Goal: Task Accomplishment & Management: Complete application form

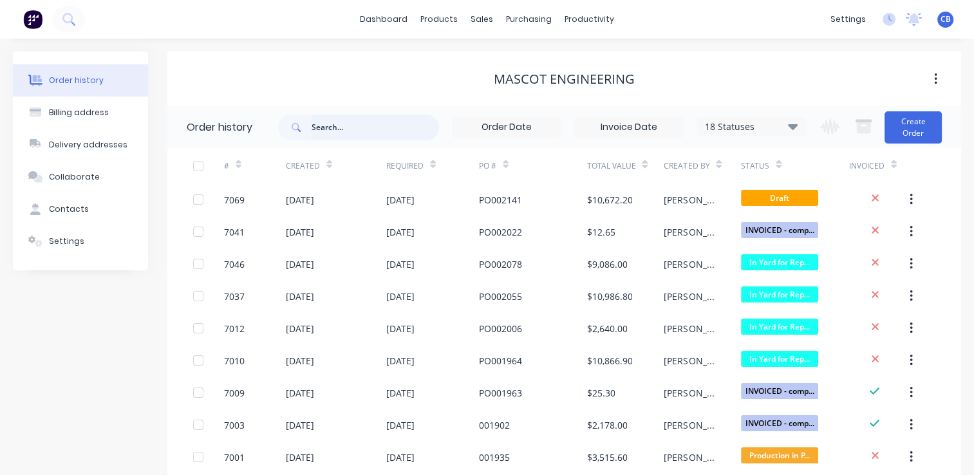
click at [386, 118] on input "text" at bounding box center [374, 128] width 127 height 26
type input "3857"
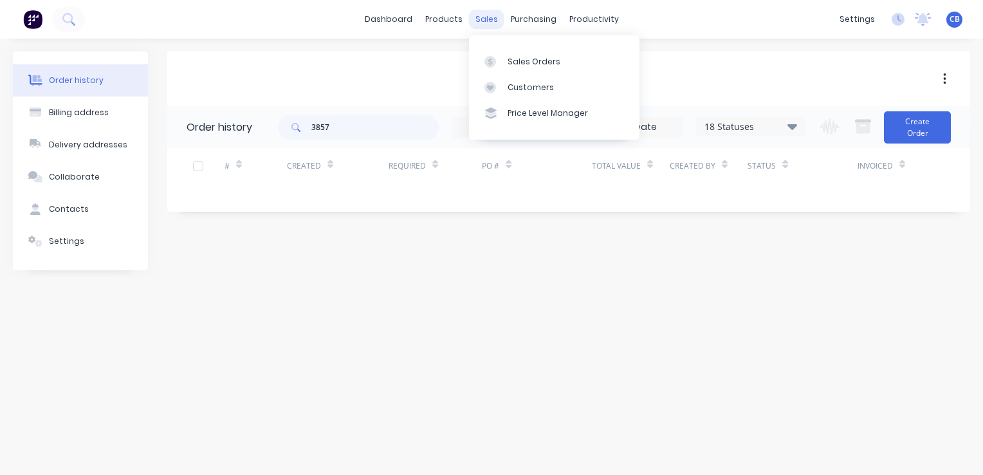
click at [481, 17] on div "sales" at bounding box center [486, 19] width 35 height 19
click at [523, 60] on div "Sales Orders" at bounding box center [534, 62] width 53 height 12
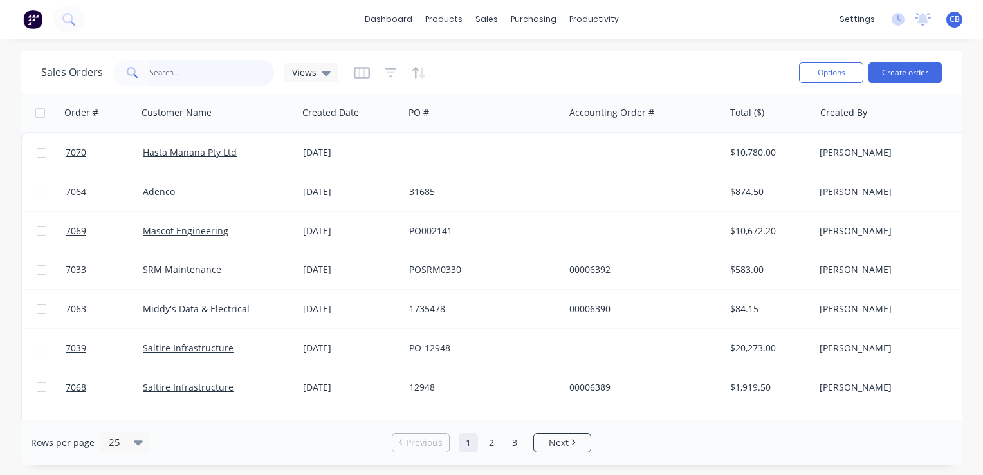
click at [183, 76] on input "text" at bounding box center [211, 73] width 125 height 26
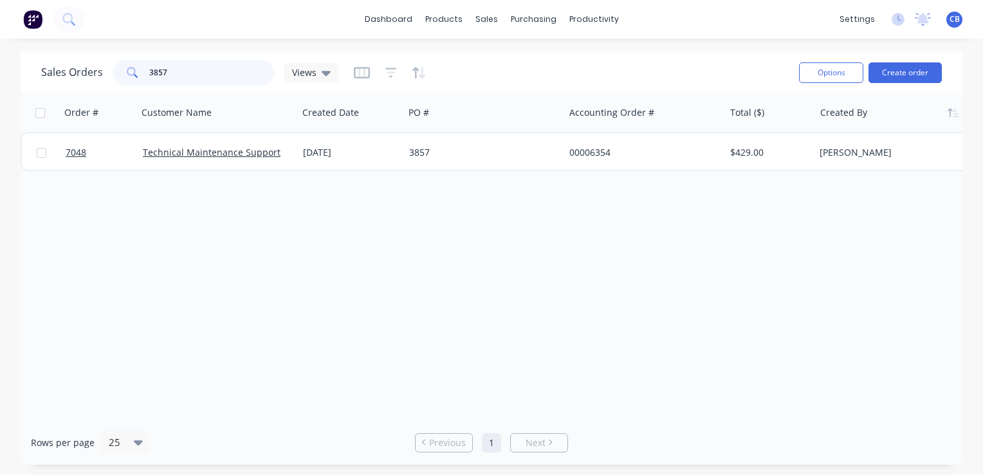
type input "3857"
click at [912, 71] on button "Create order" at bounding box center [905, 72] width 73 height 21
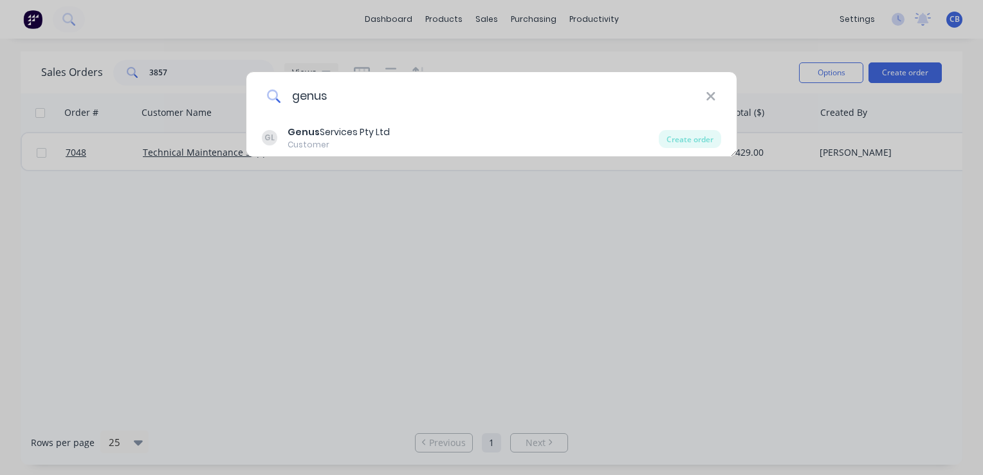
type input "genus"
click at [714, 107] on div "genus" at bounding box center [491, 96] width 490 height 48
click at [712, 94] on icon at bounding box center [711, 96] width 8 height 8
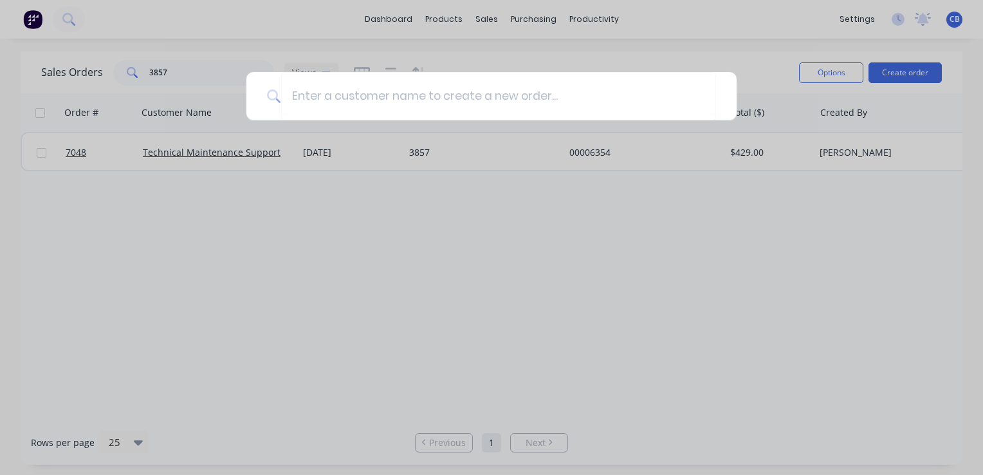
click at [739, 23] on div at bounding box center [491, 237] width 983 height 475
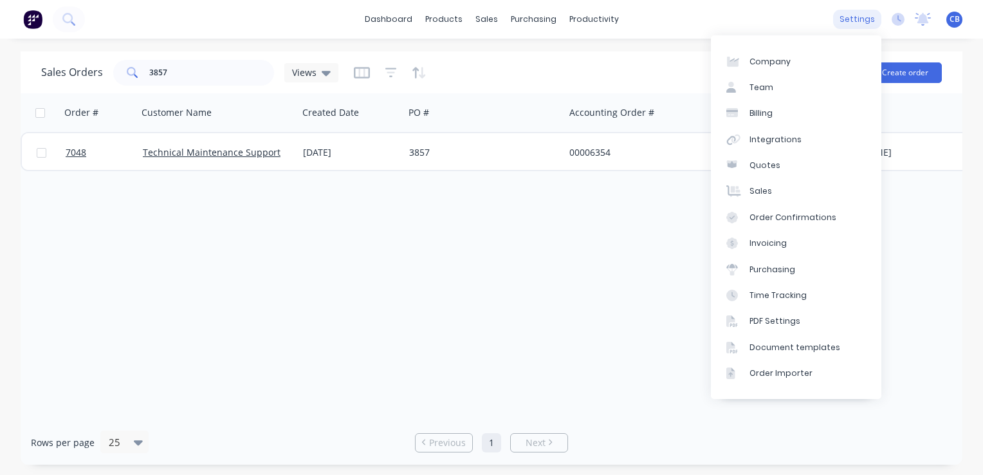
click at [861, 19] on div "settings" at bounding box center [857, 19] width 48 height 19
click at [783, 140] on div "Integrations" at bounding box center [776, 140] width 52 height 12
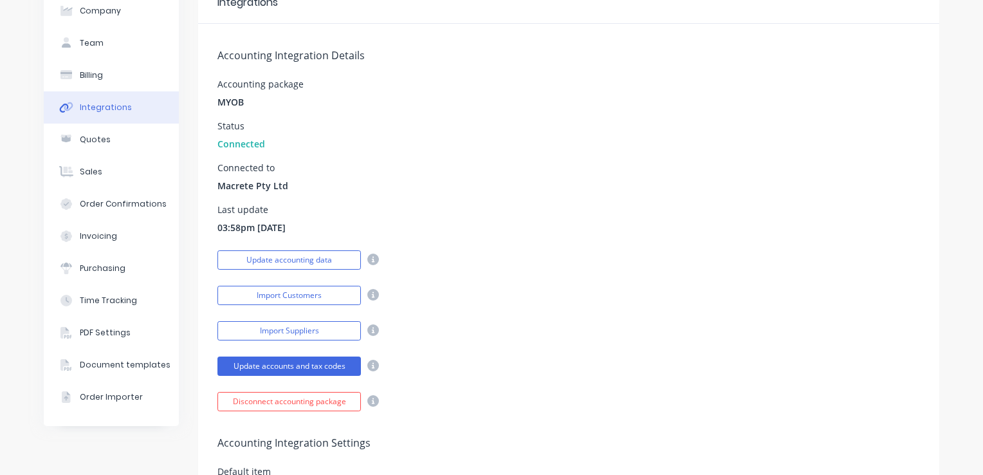
scroll to position [193, 0]
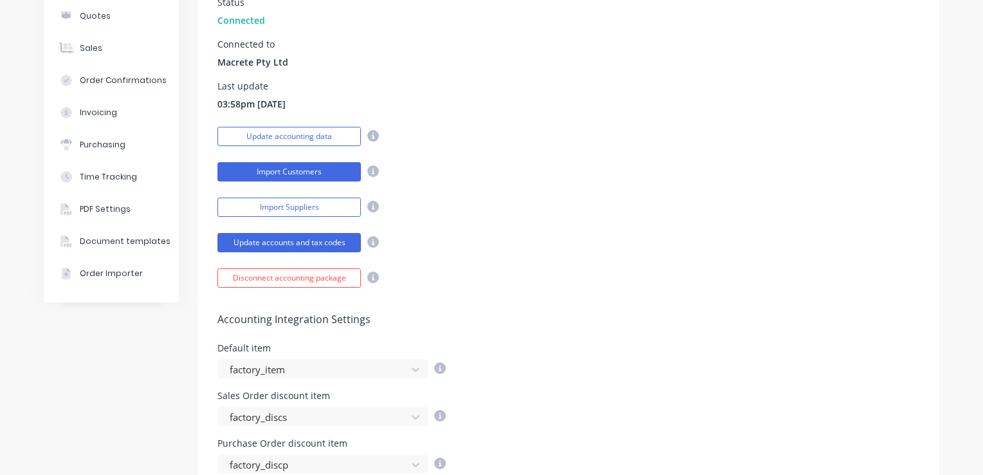
click at [316, 171] on button "Import Customers" at bounding box center [290, 171] width 144 height 19
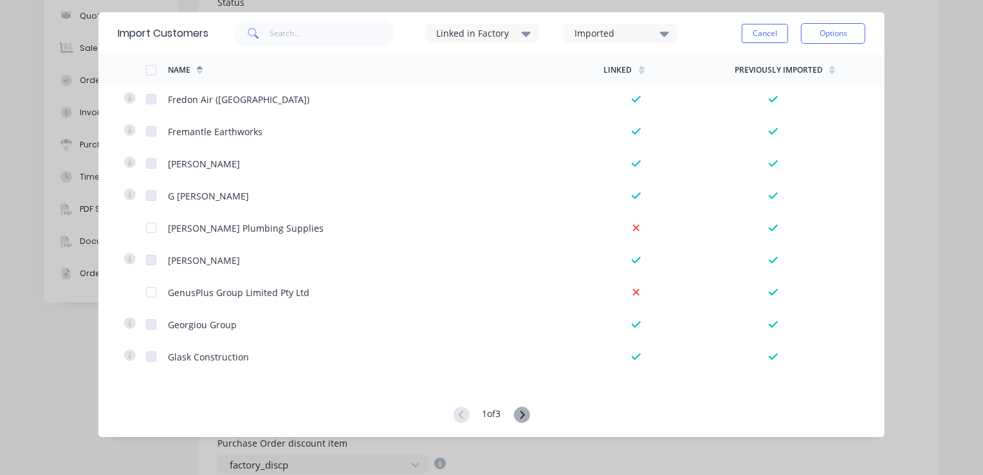
scroll to position [2846, 0]
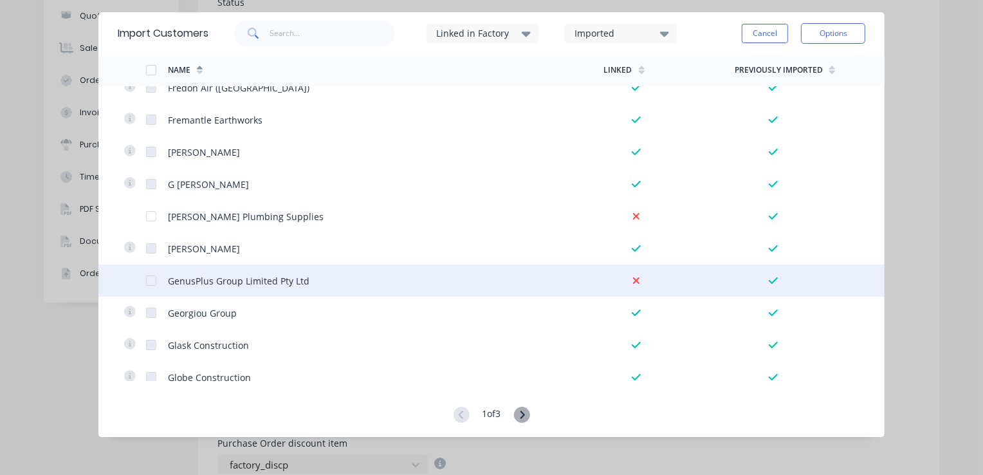
click at [146, 279] on div at bounding box center [151, 281] width 26 height 26
click at [633, 283] on icon at bounding box center [636, 280] width 6 height 6
click at [839, 38] on button "Options" at bounding box center [833, 33] width 64 height 21
click at [794, 70] on div "Import selected customers" at bounding box center [804, 69] width 99 height 32
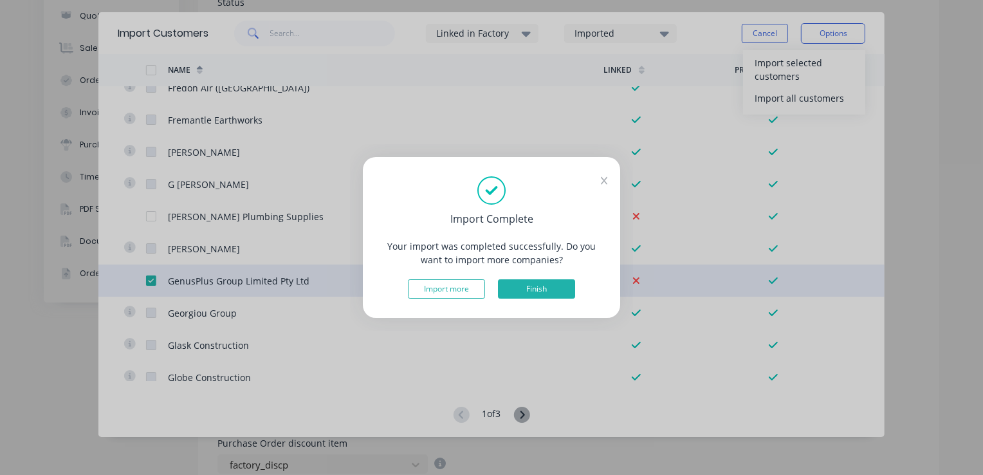
click at [537, 283] on button "Finish" at bounding box center [536, 288] width 77 height 19
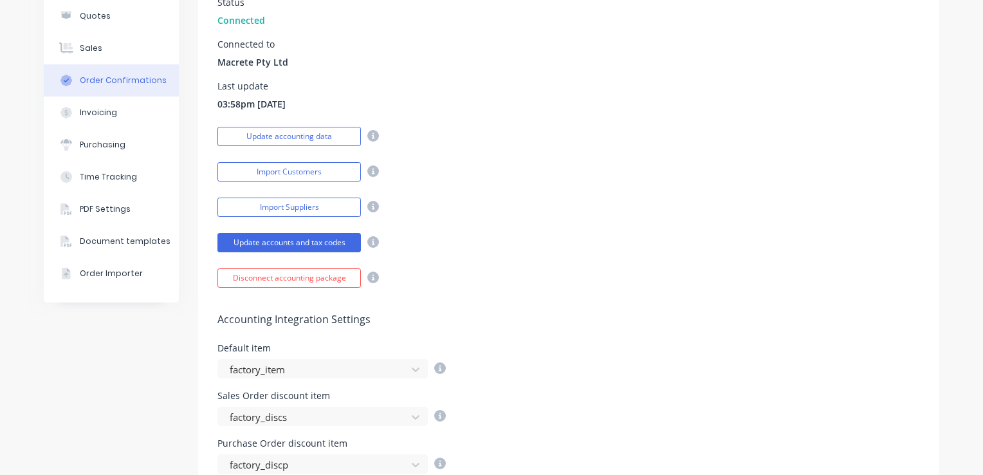
scroll to position [129, 0]
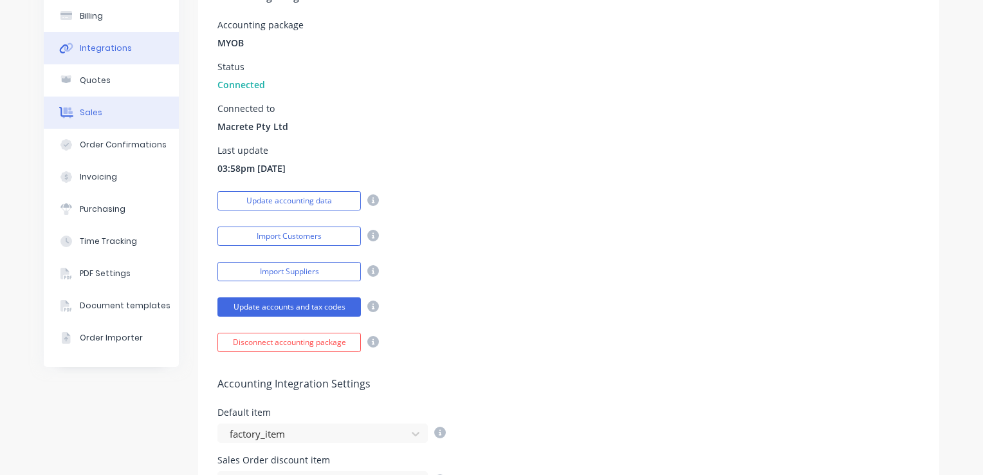
click at [97, 115] on button "Sales" at bounding box center [111, 113] width 135 height 32
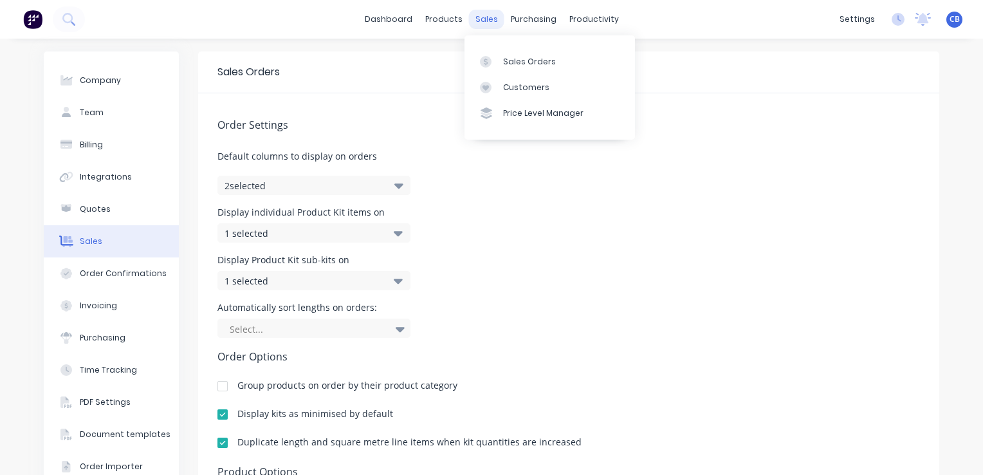
click at [487, 16] on div "sales" at bounding box center [486, 19] width 35 height 19
click at [526, 63] on div "Sales Orders" at bounding box center [529, 62] width 53 height 12
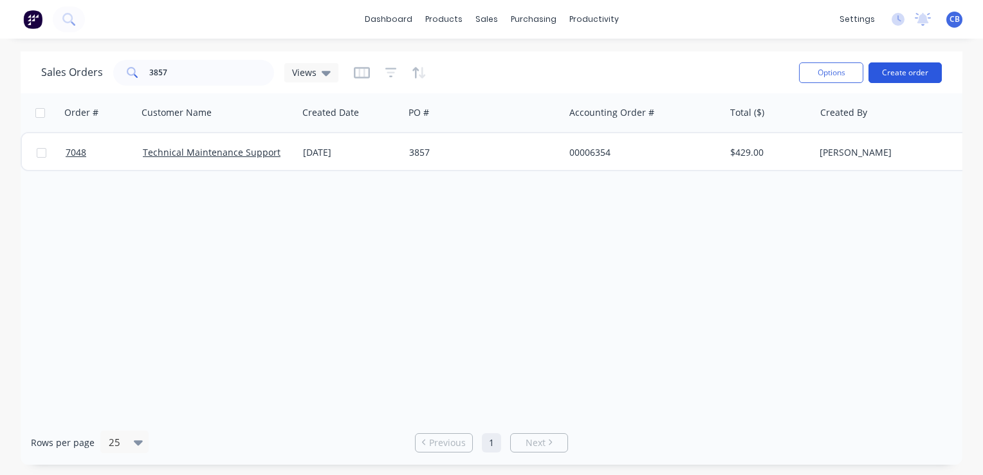
click at [926, 74] on button "Create order" at bounding box center [905, 72] width 73 height 21
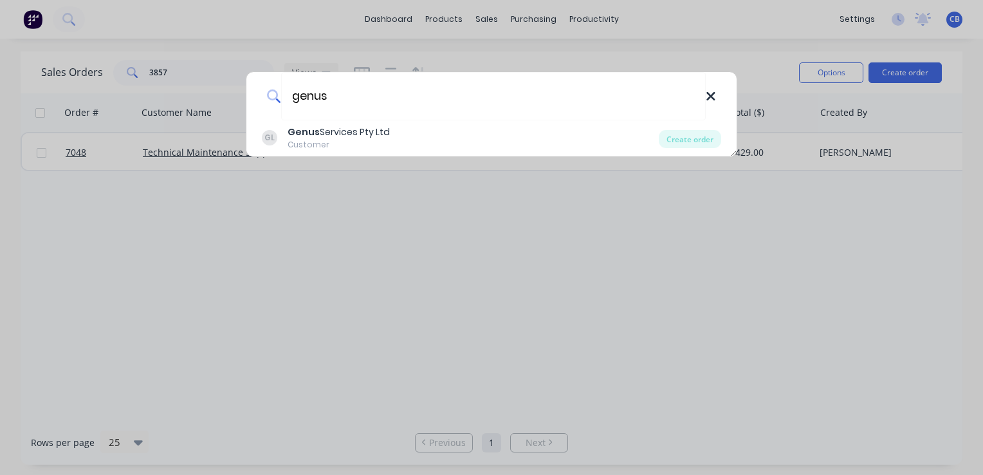
type input "genus"
click at [709, 97] on icon at bounding box center [711, 96] width 8 height 8
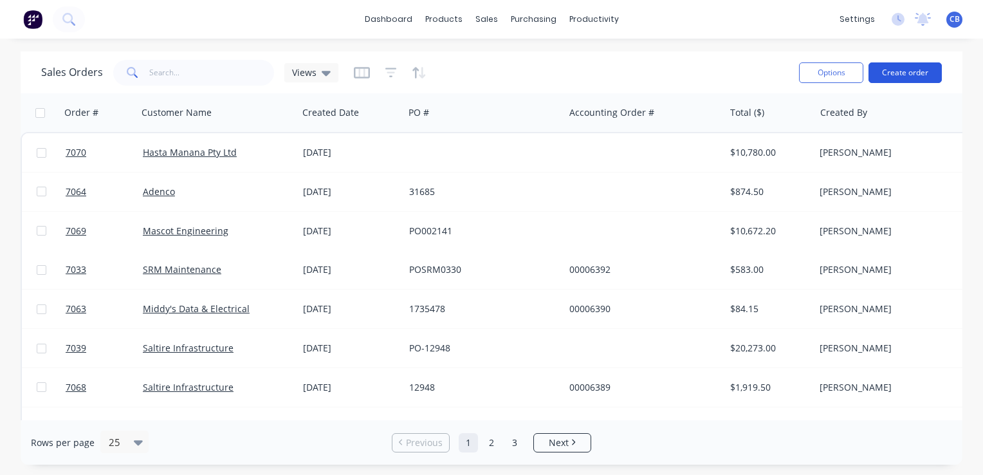
click at [893, 69] on button "Create order" at bounding box center [905, 72] width 73 height 21
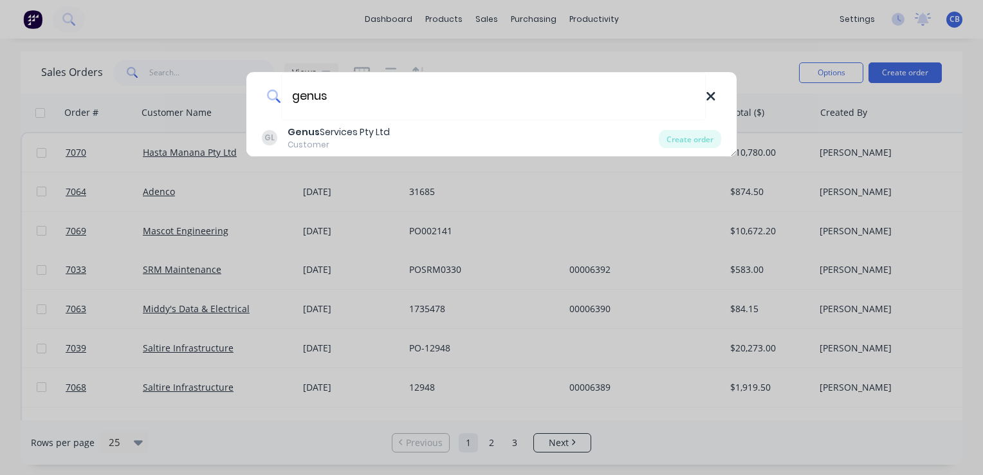
type input "genus"
click at [710, 99] on icon at bounding box center [711, 96] width 10 height 14
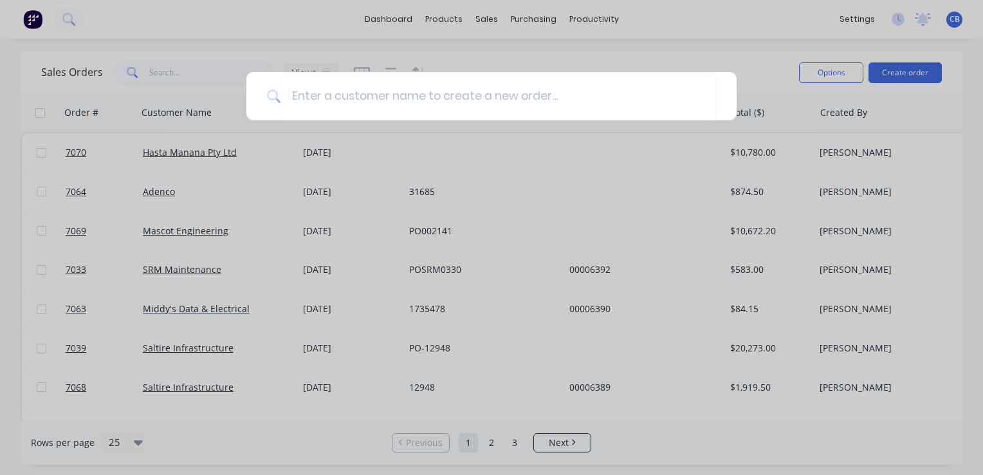
click at [796, 24] on div at bounding box center [491, 237] width 983 height 475
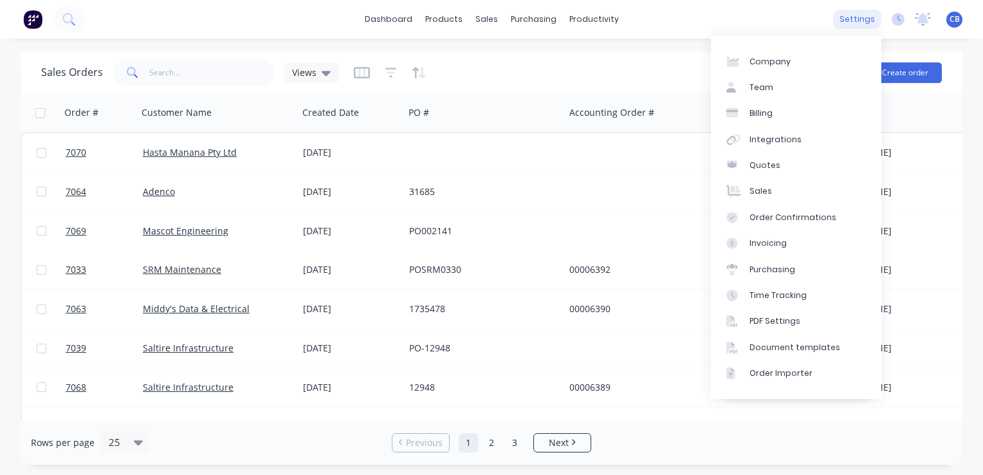
click at [858, 19] on div "settings" at bounding box center [857, 19] width 48 height 19
click at [782, 141] on div "Integrations" at bounding box center [776, 140] width 52 height 12
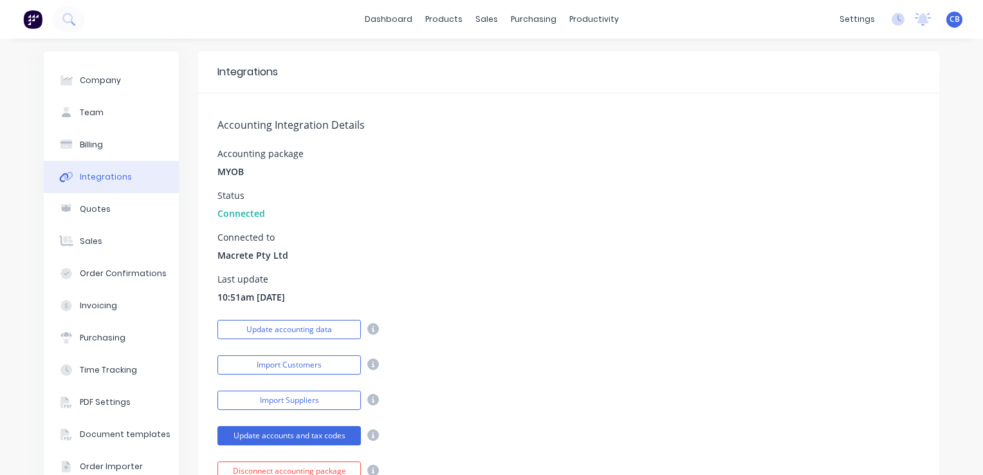
scroll to position [64, 0]
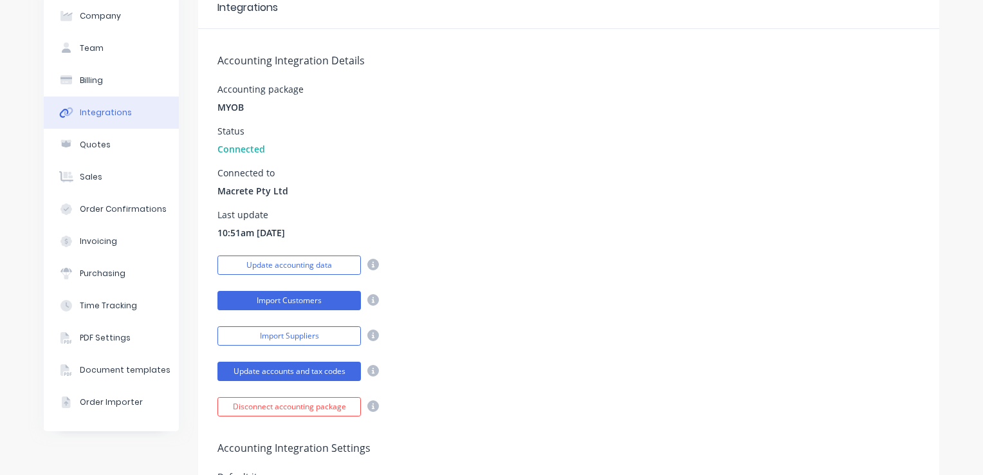
click at [317, 295] on button "Import Customers" at bounding box center [290, 300] width 144 height 19
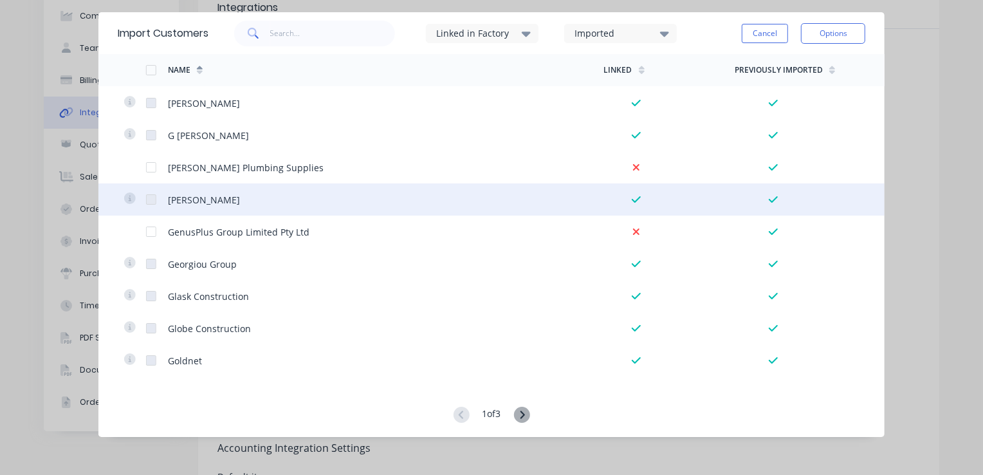
scroll to position [2896, 0]
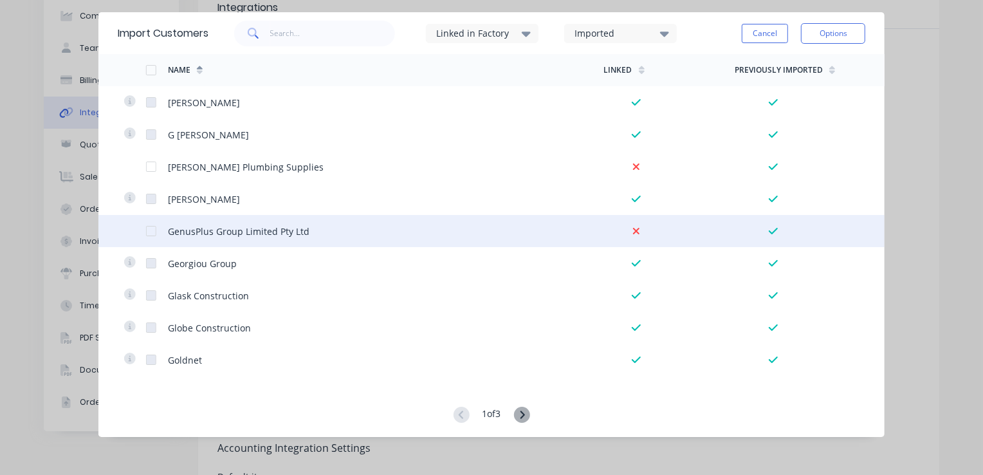
click at [159, 234] on div at bounding box center [157, 231] width 22 height 32
drag, startPoint x: 152, startPoint y: 231, endPoint x: 151, endPoint y: 238, distance: 7.1
click at [147, 233] on div at bounding box center [151, 231] width 26 height 26
click at [633, 230] on icon at bounding box center [636, 230] width 6 height 6
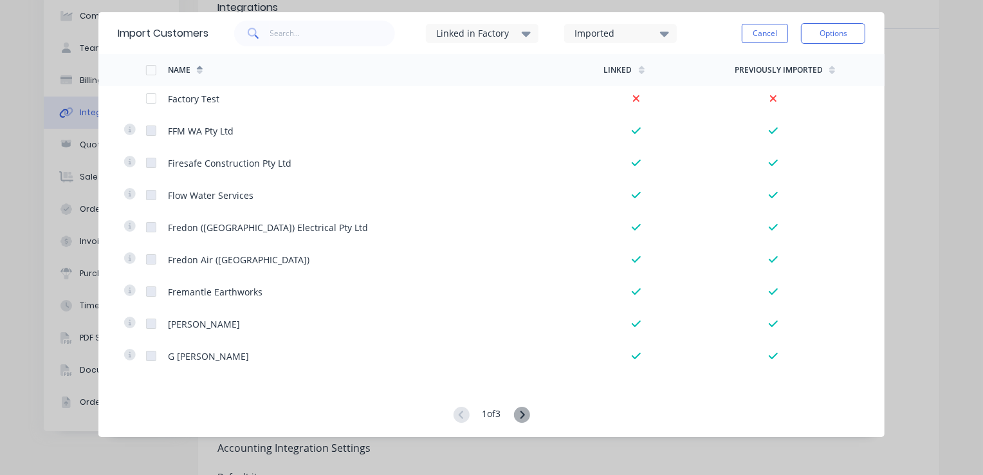
scroll to position [2665, 0]
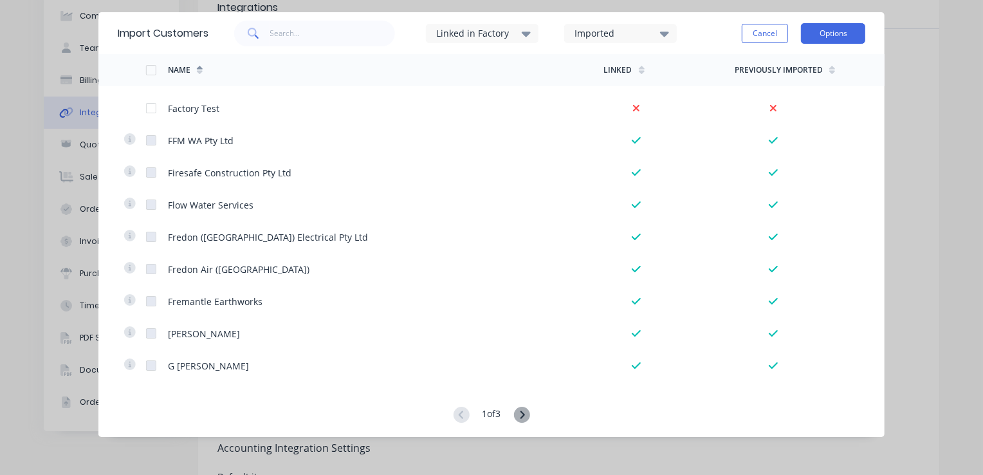
click at [821, 32] on button "Options" at bounding box center [833, 33] width 64 height 21
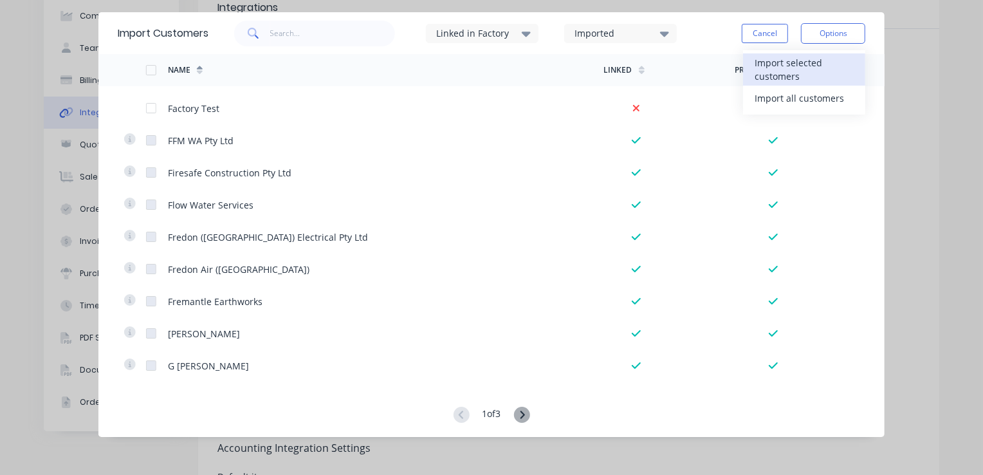
click at [793, 69] on div "Import selected customers" at bounding box center [804, 69] width 99 height 32
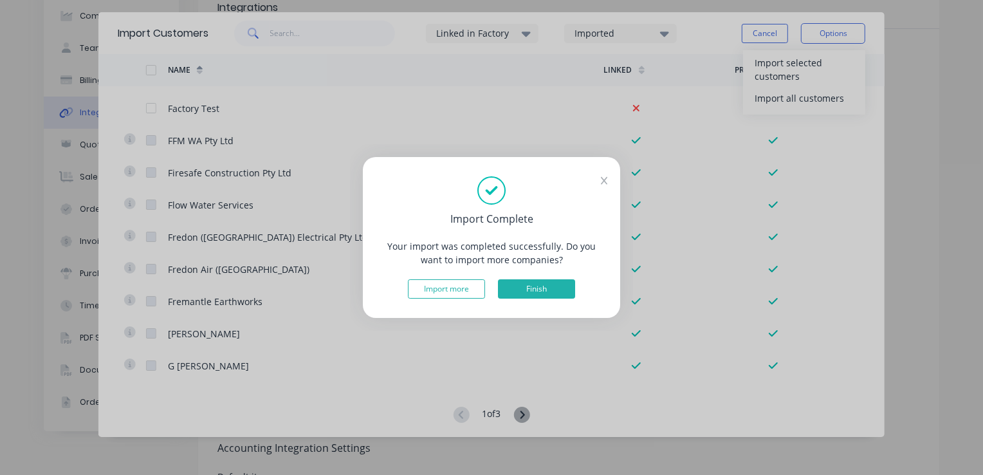
click at [537, 293] on button "Finish" at bounding box center [536, 288] width 77 height 19
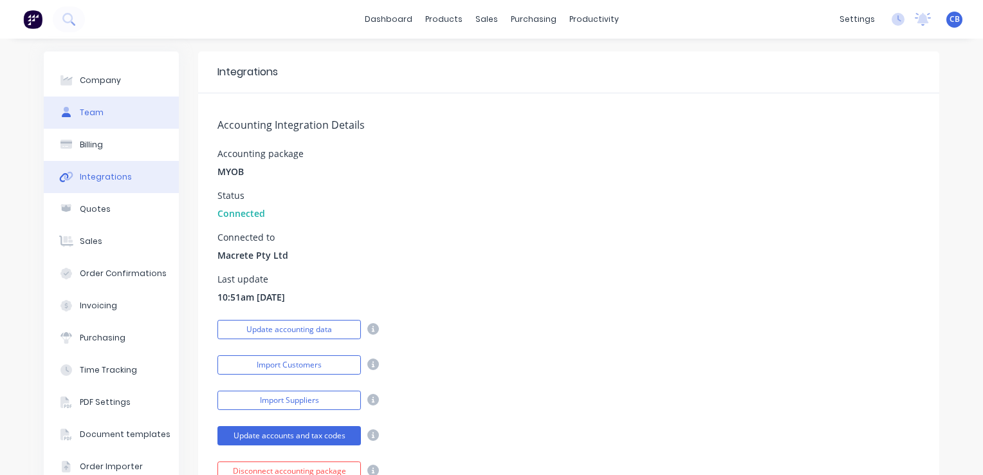
scroll to position [0, 0]
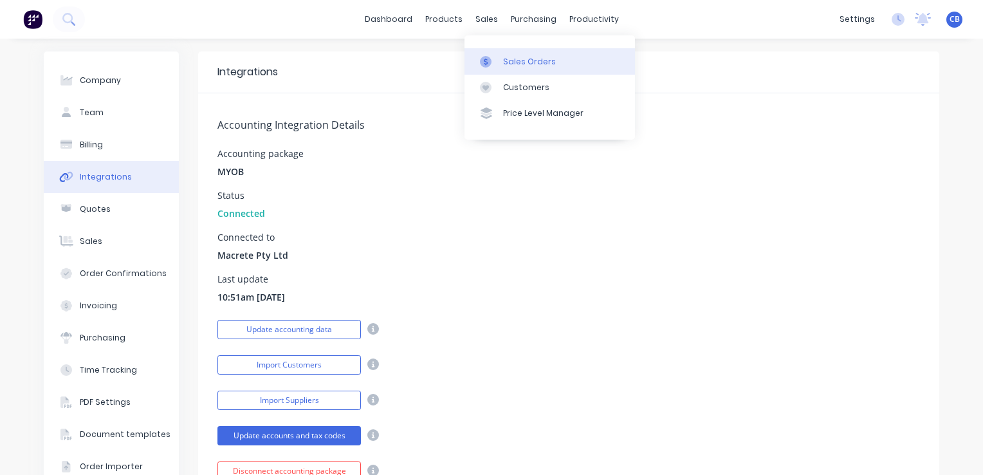
click at [525, 71] on link "Sales Orders" at bounding box center [550, 61] width 171 height 26
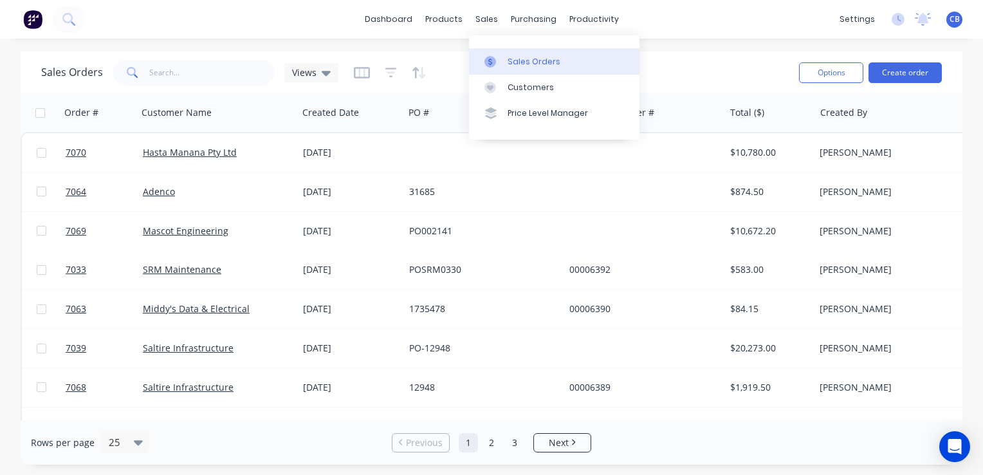
click at [519, 58] on div "Sales Orders" at bounding box center [534, 62] width 53 height 12
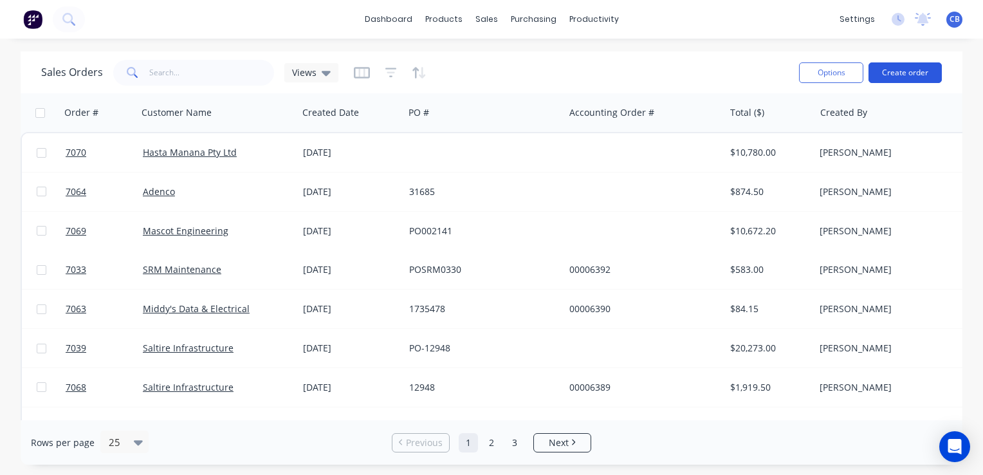
click at [906, 74] on button "Create order" at bounding box center [905, 72] width 73 height 21
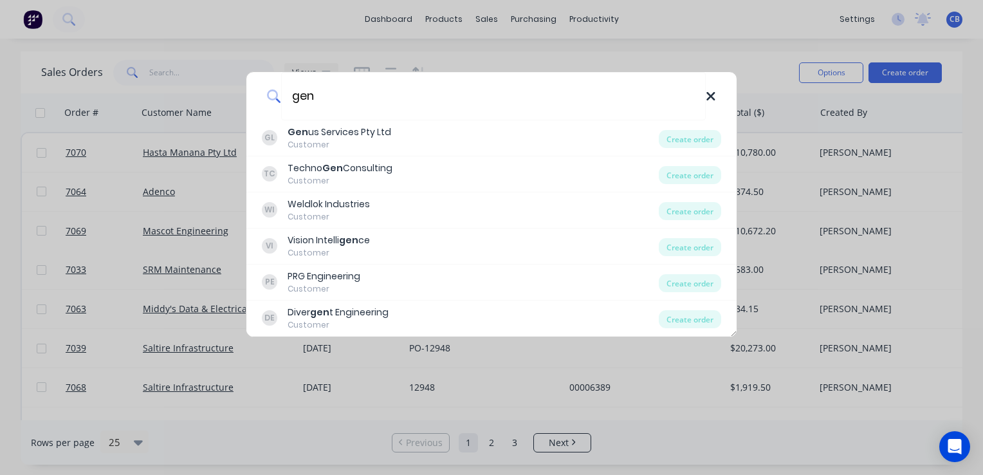
type input "gen"
click at [712, 93] on icon at bounding box center [711, 96] width 10 height 14
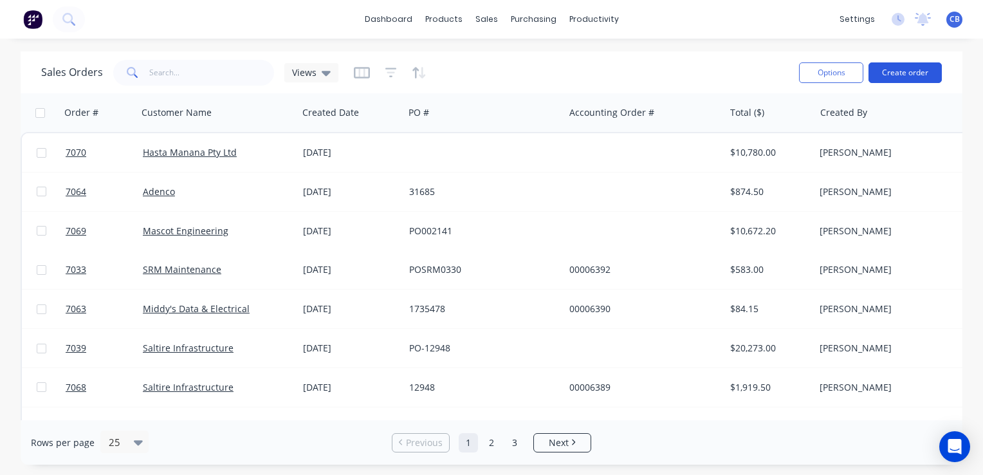
click at [909, 73] on button "Create order" at bounding box center [905, 72] width 73 height 21
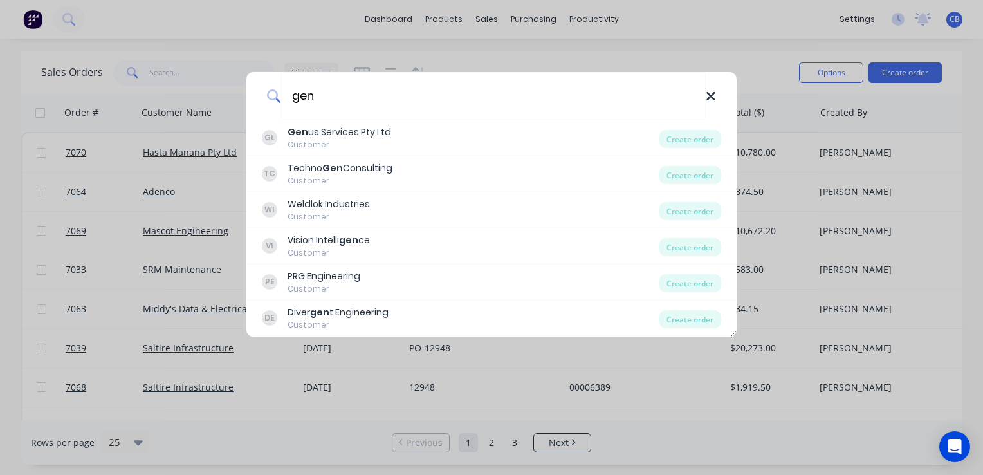
type input "gen"
click at [712, 91] on icon at bounding box center [711, 96] width 10 height 14
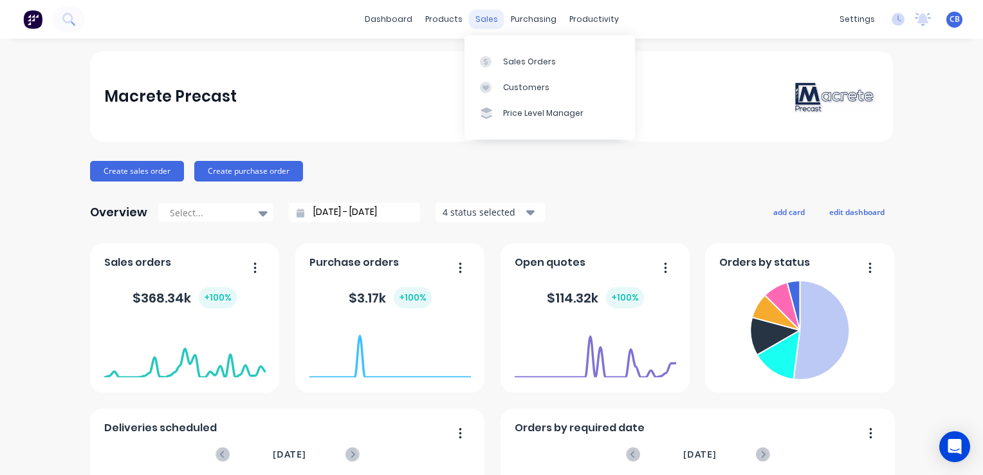
click at [480, 17] on div "sales" at bounding box center [486, 19] width 35 height 19
click at [511, 56] on div "Sales Orders" at bounding box center [529, 62] width 53 height 12
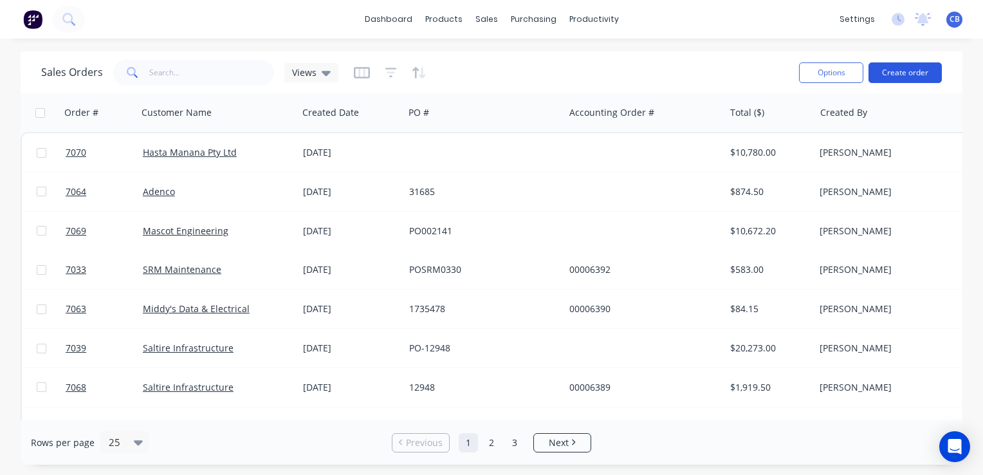
click at [893, 66] on button "Create order" at bounding box center [905, 72] width 73 height 21
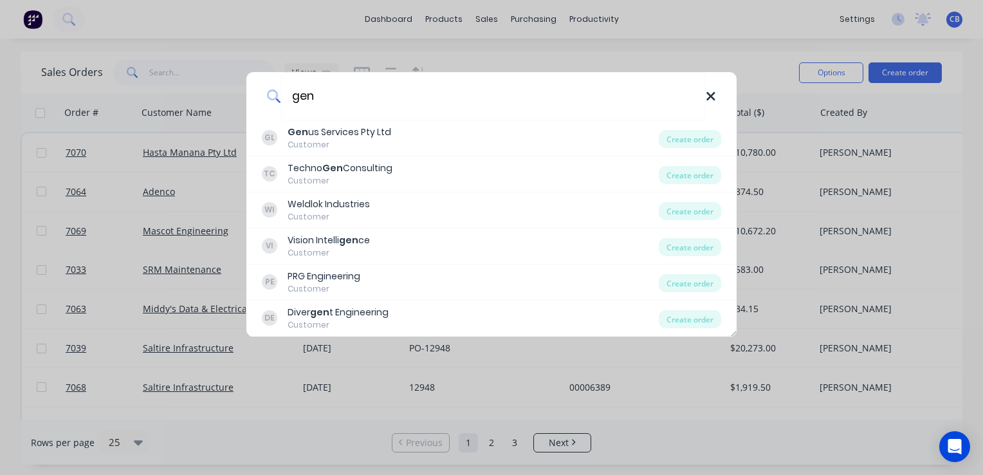
type input "gen"
click at [712, 95] on icon at bounding box center [711, 96] width 8 height 8
